Goal: Download file/media

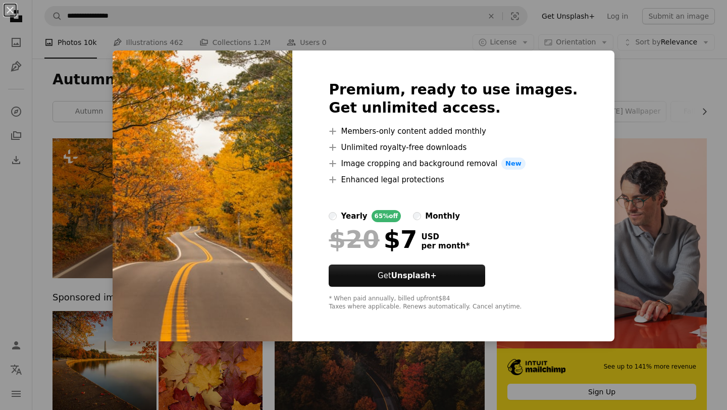
click at [610, 87] on div "An X shape Premium, ready to use images. Get unlimited access. A plus sign Memb…" at bounding box center [363, 205] width 727 height 410
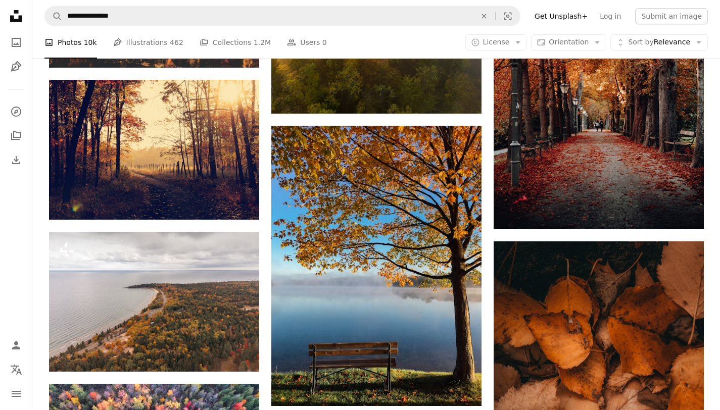
scroll to position [935, 0]
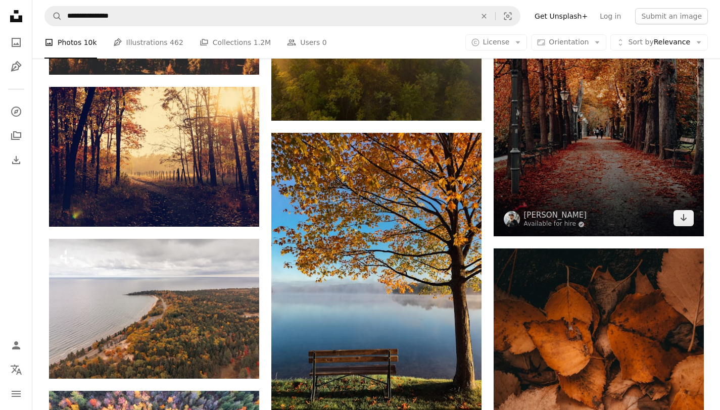
click at [613, 166] on img at bounding box center [598, 78] width 210 height 315
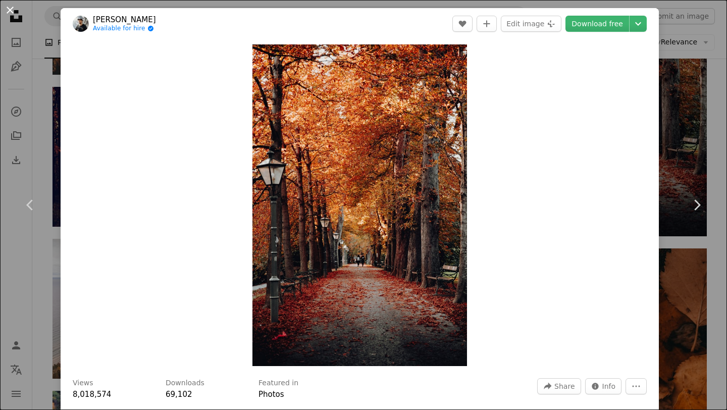
click at [11, 11] on button "An X shape" at bounding box center [10, 10] width 12 height 12
